Goal: Navigation & Orientation: Find specific page/section

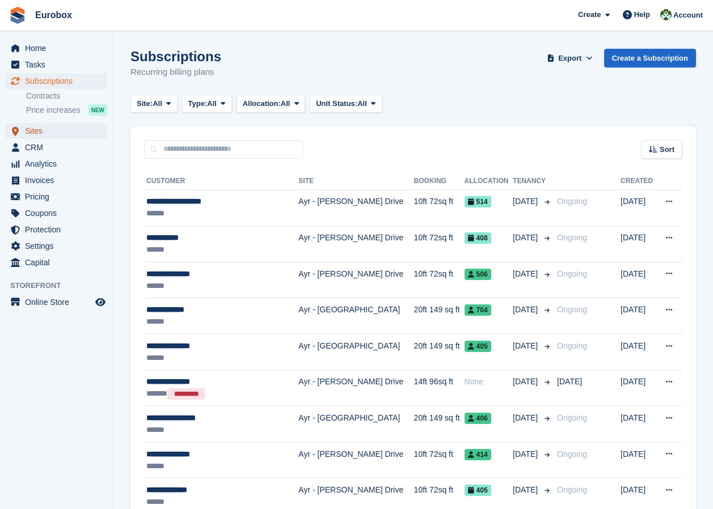
click at [40, 131] on span "Sites" at bounding box center [59, 131] width 68 height 16
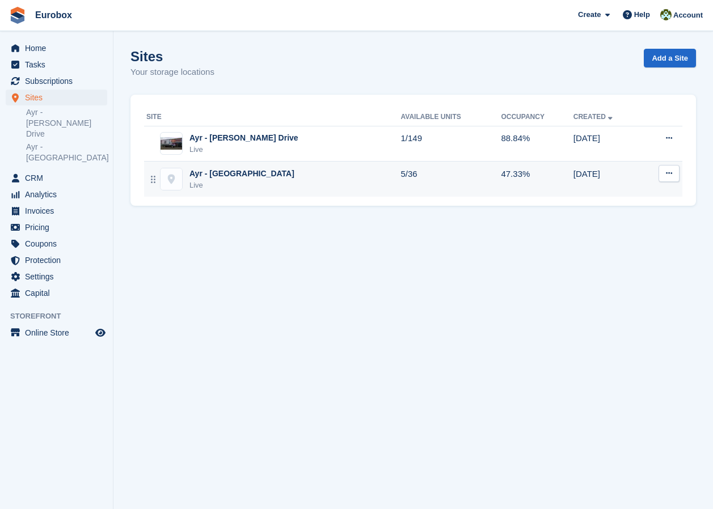
click at [231, 174] on div "Ayr - Holmston Road" at bounding box center [241, 174] width 105 height 12
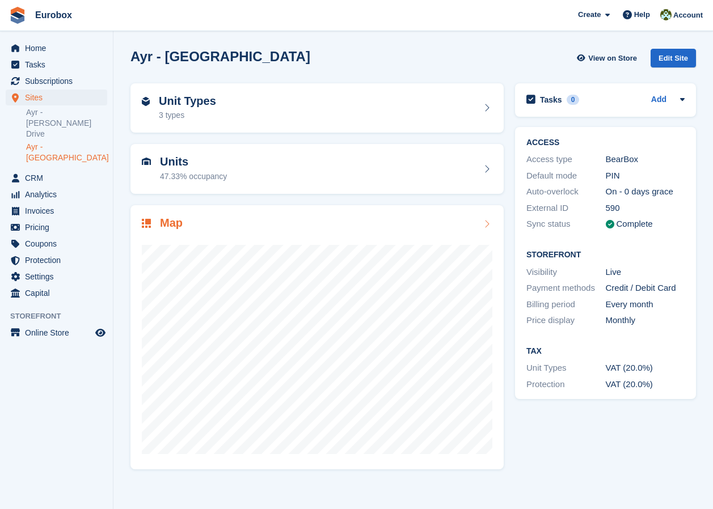
click at [486, 227] on icon at bounding box center [486, 224] width 11 height 9
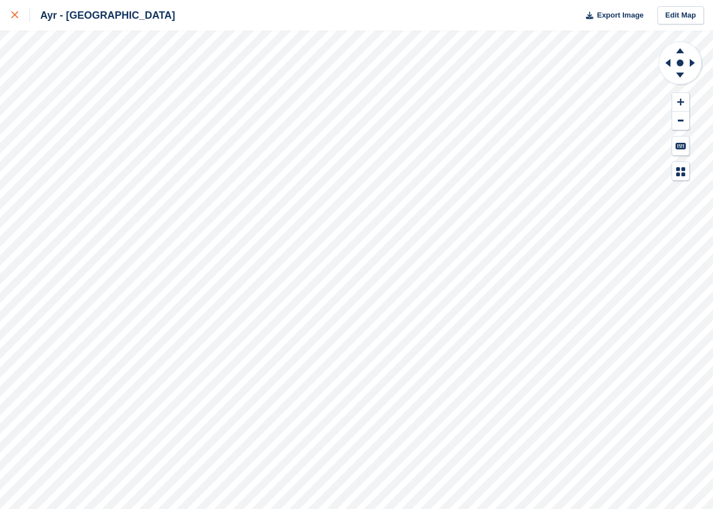
click at [15, 16] on icon at bounding box center [14, 14] width 7 height 7
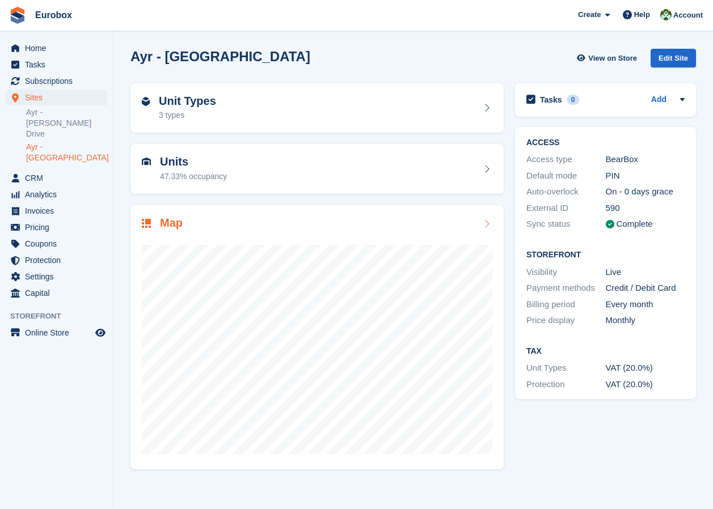
click at [489, 223] on icon at bounding box center [486, 224] width 11 height 9
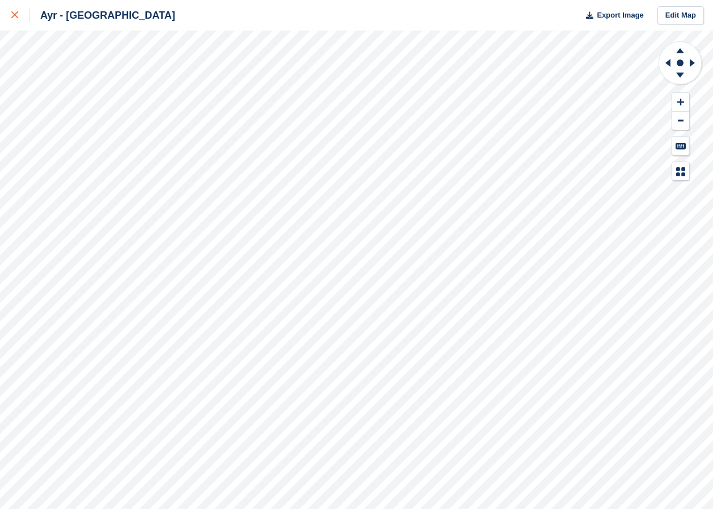
click at [17, 15] on icon at bounding box center [14, 14] width 7 height 7
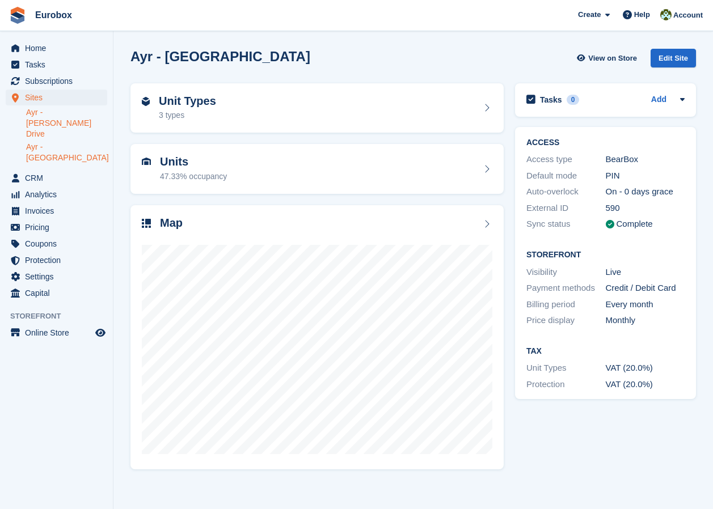
click at [64, 108] on link "Ayr - [PERSON_NAME] Drive" at bounding box center [66, 123] width 81 height 32
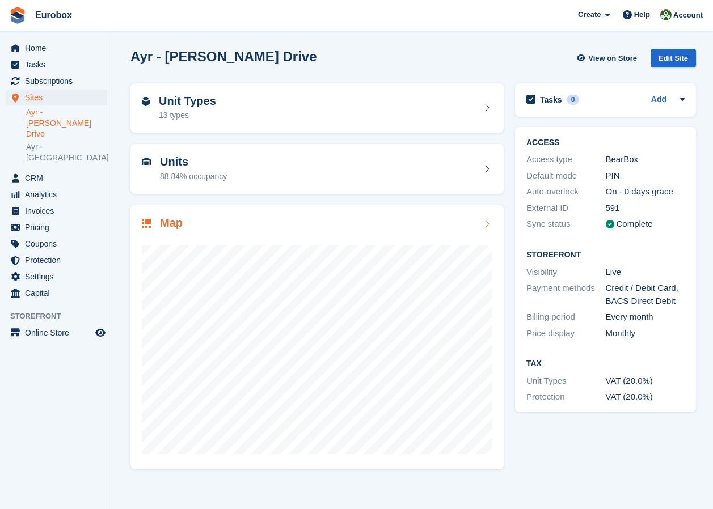
click at [487, 222] on icon at bounding box center [486, 224] width 11 height 9
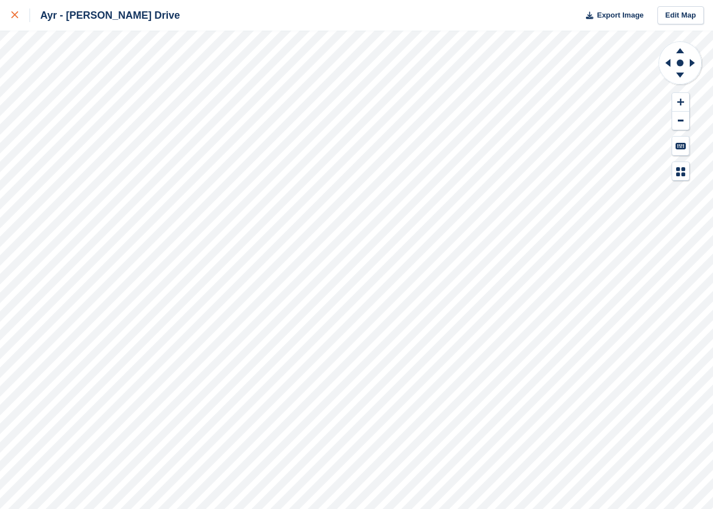
click at [16, 15] on icon at bounding box center [14, 14] width 7 height 7
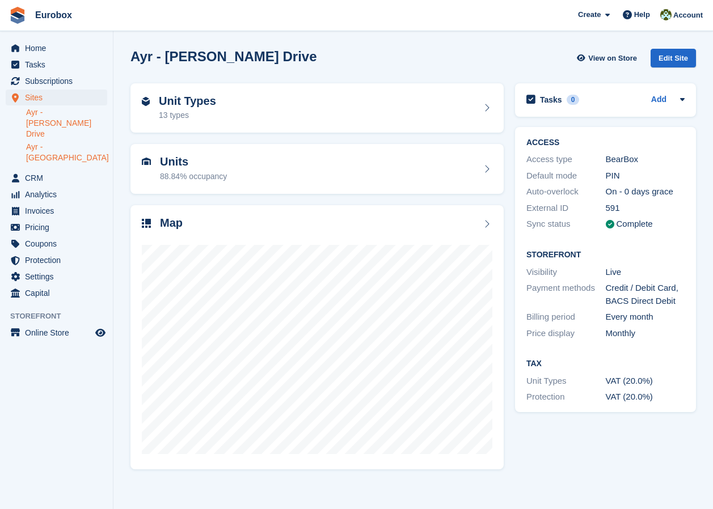
click at [73, 142] on link "Ayr - [GEOGRAPHIC_DATA]" at bounding box center [66, 153] width 81 height 22
